Goal: Task Accomplishment & Management: Manage account settings

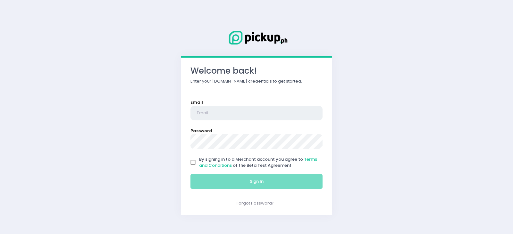
type input "[EMAIL_ADDRESS][DOMAIN_NAME]"
click at [193, 164] on input "By signing in to a Merchant account you agree to Terms and Conditions of the Be…" at bounding box center [193, 162] width 12 height 12
checkbox input "true"
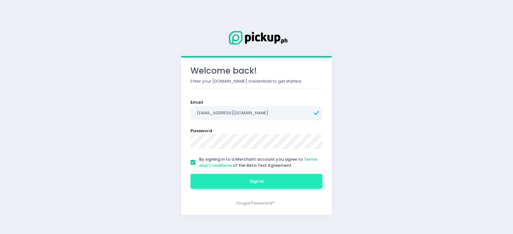
click at [226, 179] on button "Sign In" at bounding box center [256, 181] width 132 height 15
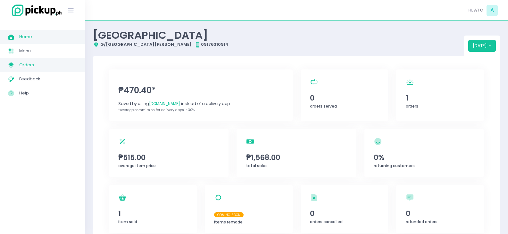
click at [32, 63] on span "Orders" at bounding box center [48, 65] width 58 height 8
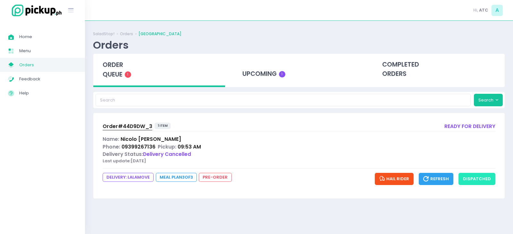
click at [486, 180] on button "dispatched" at bounding box center [476, 179] width 37 height 12
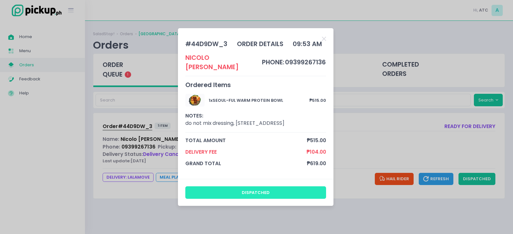
click at [257, 194] on button "dispatched" at bounding box center [255, 193] width 141 height 12
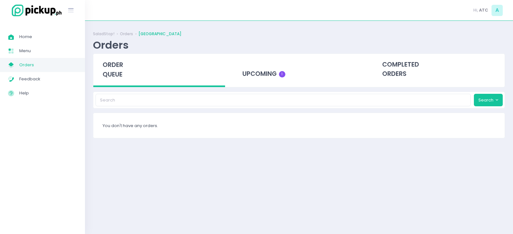
click at [258, 144] on div "SaladStop! Orders Alabang Town Center Orders order queue upcoming 1 completed o…" at bounding box center [299, 127] width 428 height 197
click at [263, 78] on div "upcoming 1" at bounding box center [299, 69] width 132 height 31
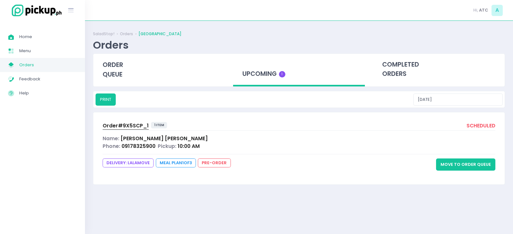
click at [460, 165] on button "Move to Order Queue" at bounding box center [465, 165] width 59 height 12
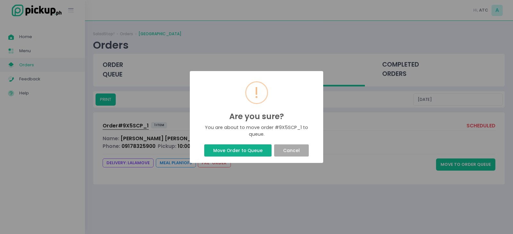
click at [258, 151] on button "Move Order to Queue" at bounding box center [237, 151] width 67 height 12
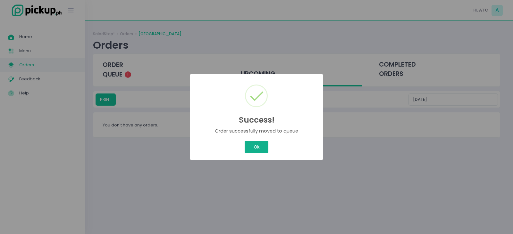
click at [256, 146] on button "Ok" at bounding box center [257, 147] width 24 height 12
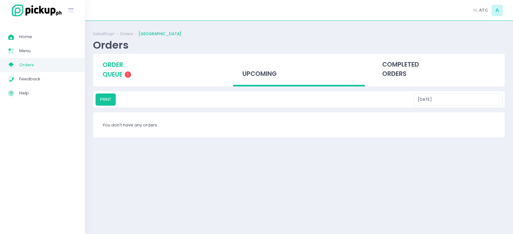
click at [111, 73] on span "order queue" at bounding box center [113, 70] width 21 height 18
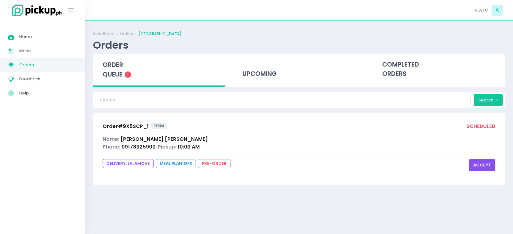
click at [130, 127] on span "Order# 9X5SCP_1" at bounding box center [126, 126] width 46 height 7
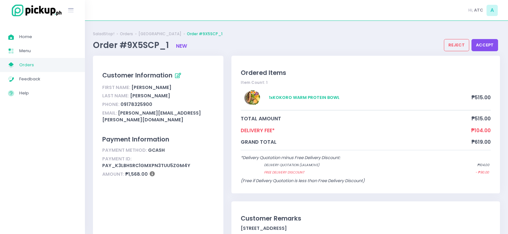
click at [483, 45] on button "accept" at bounding box center [484, 45] width 27 height 12
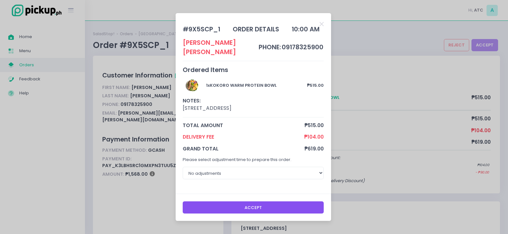
click at [258, 202] on button "Accept" at bounding box center [253, 208] width 141 height 12
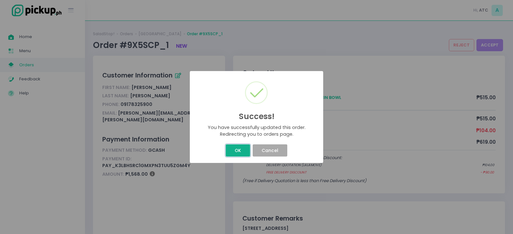
click at [234, 152] on button "OK" at bounding box center [238, 151] width 24 height 12
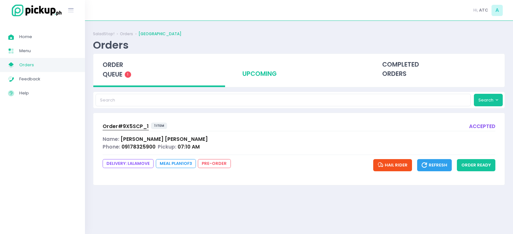
click at [258, 72] on div "upcoming" at bounding box center [299, 69] width 132 height 31
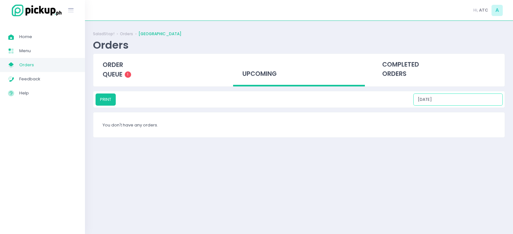
click at [463, 99] on input "[DATE]" at bounding box center [457, 100] width 89 height 12
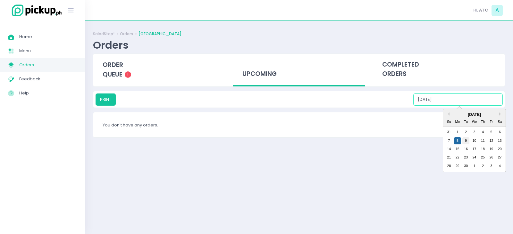
click at [464, 141] on div "9" at bounding box center [465, 140] width 7 height 7
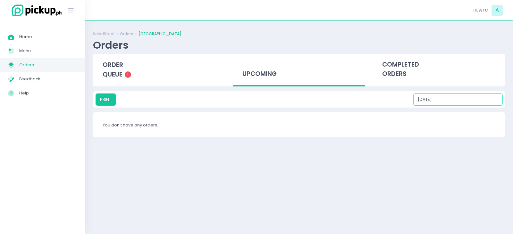
click at [479, 98] on input "[DATE]" at bounding box center [457, 100] width 89 height 12
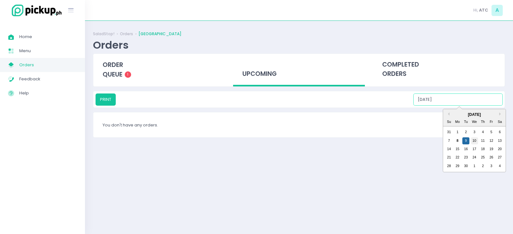
click at [475, 140] on div "10" at bounding box center [474, 140] width 7 height 7
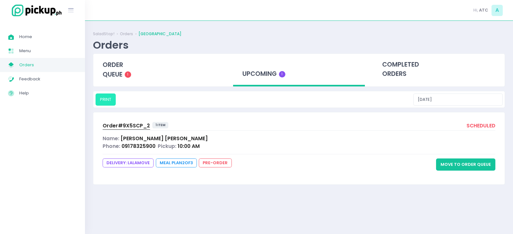
click at [105, 97] on button "PRINT" at bounding box center [106, 100] width 20 height 12
click at [417, 99] on div "PRINT [DATE]" at bounding box center [299, 100] width 407 height 12
click at [473, 100] on input "[DATE]" at bounding box center [457, 100] width 89 height 12
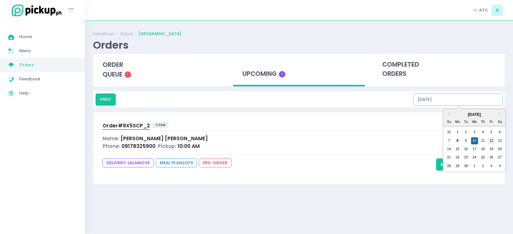
click at [491, 141] on div "12" at bounding box center [490, 140] width 7 height 7
type input "[DATE]"
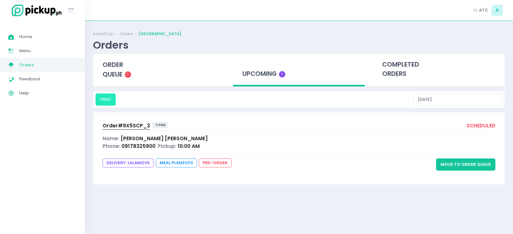
click at [111, 97] on button "PRINT" at bounding box center [106, 100] width 20 height 12
click at [111, 73] on span "order queue" at bounding box center [113, 70] width 21 height 18
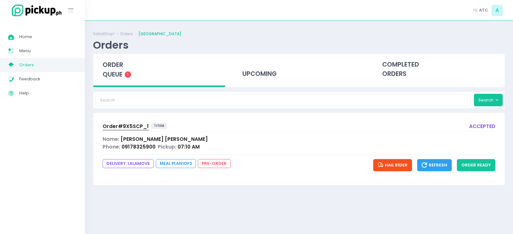
click at [121, 127] on span "Order# 9X5SCP_1" at bounding box center [126, 126] width 46 height 7
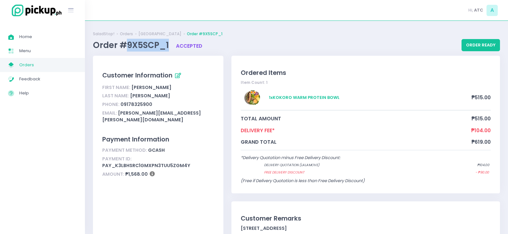
drag, startPoint x: 127, startPoint y: 46, endPoint x: 170, endPoint y: 46, distance: 42.9
click at [170, 46] on span "Order #9X5SCP_1" at bounding box center [132, 45] width 78 height 12
copy span "9X5SCP_1"
